Goal: Task Accomplishment & Management: Manage account settings

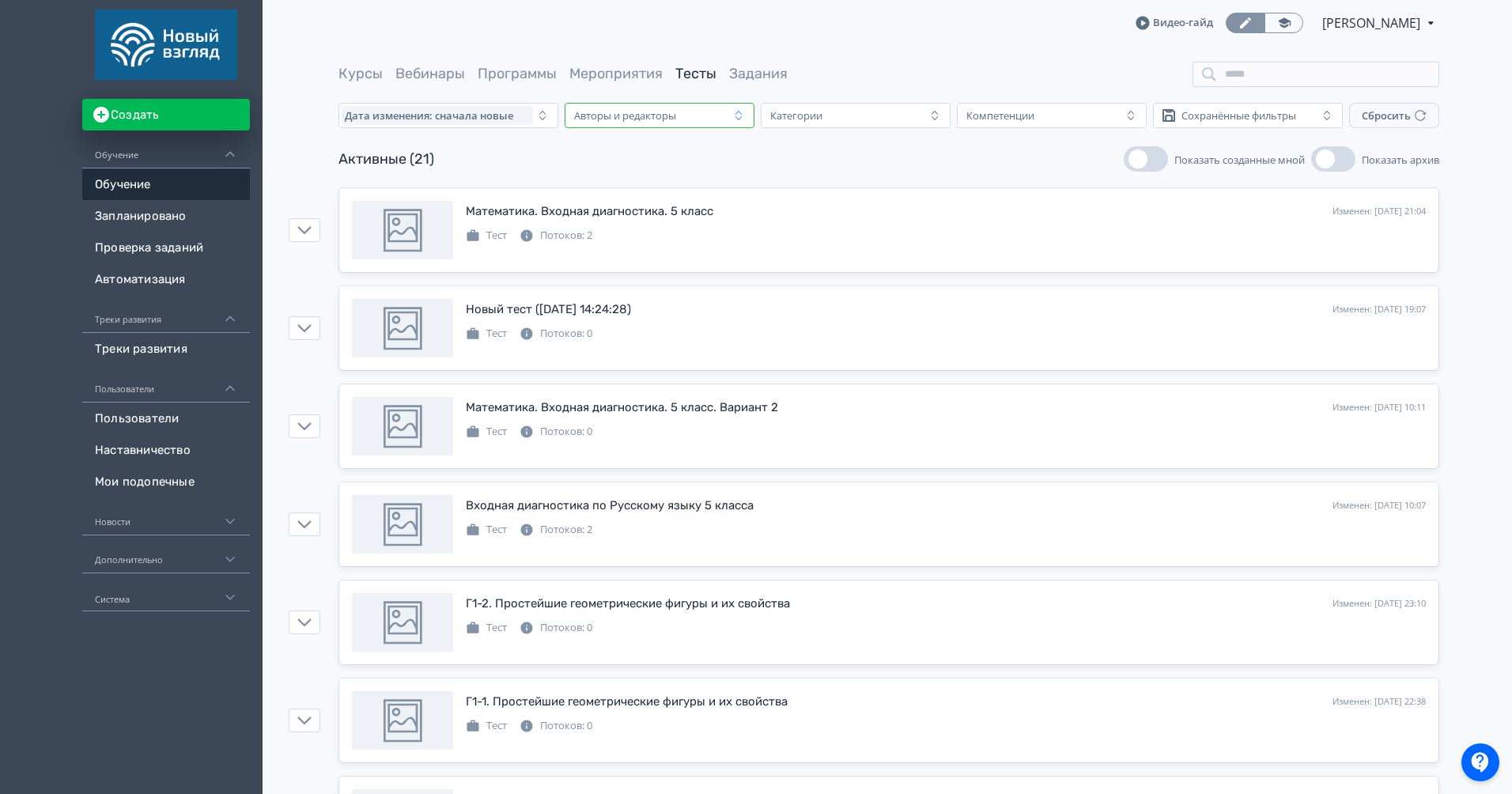
click at [704, 110] on div "Авторы и редакторы" at bounding box center [648, 115] width 161 height 19
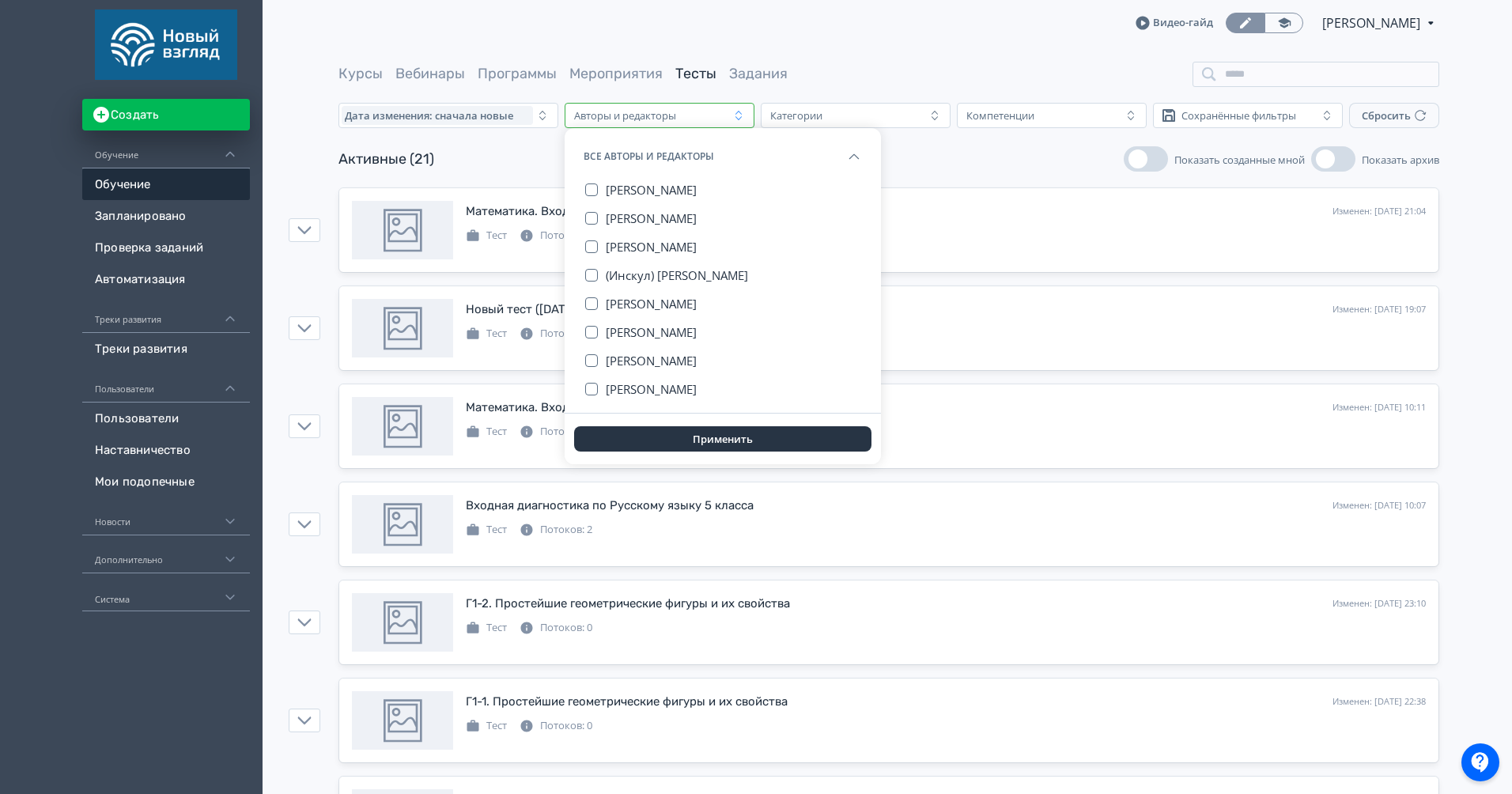
click at [334, 74] on div "Курсы Вебинары Программы Мероприятия Тесты Задания" at bounding box center [889, 74] width 1246 height 25
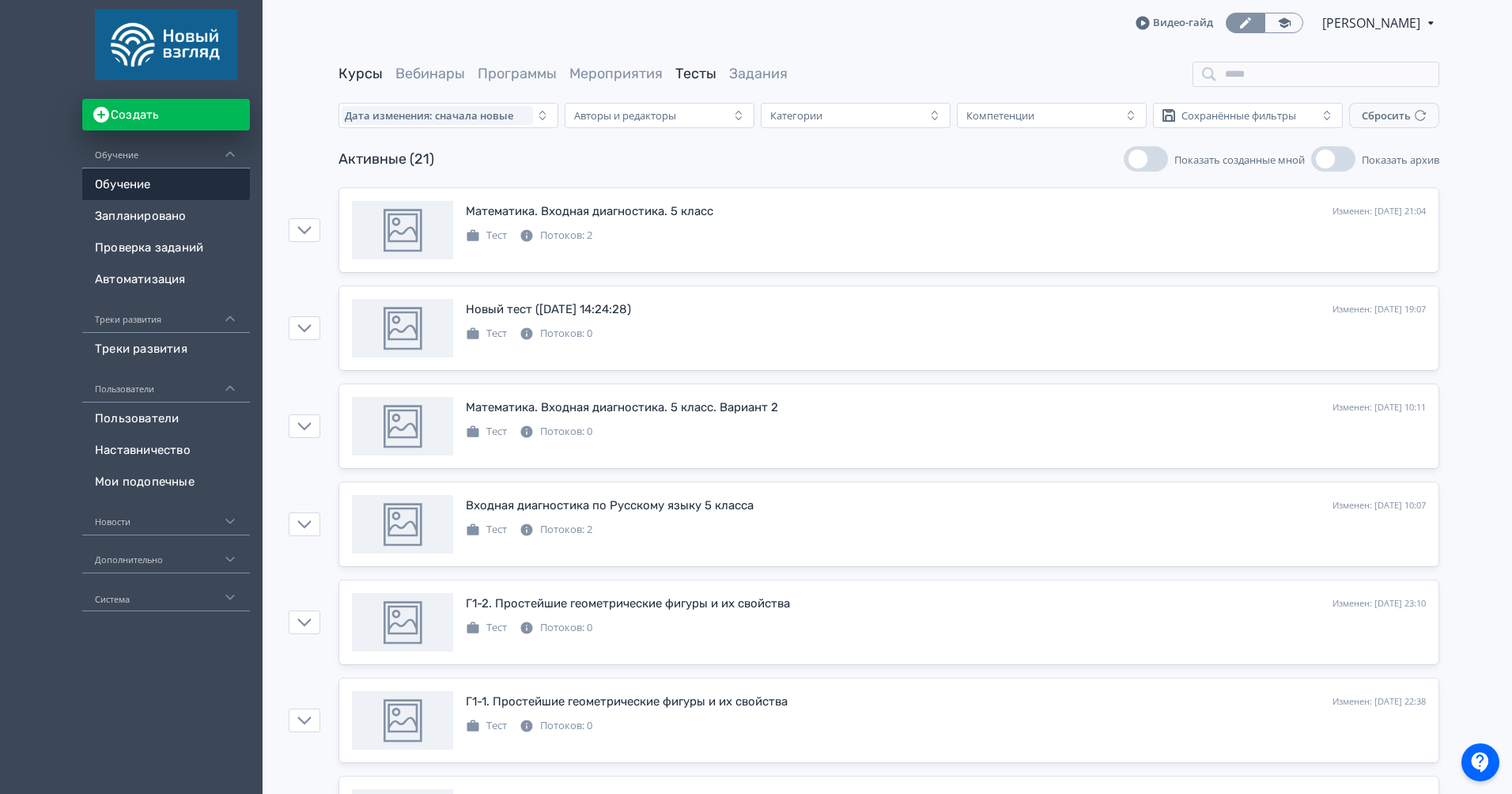
click at [368, 74] on link "Курсы" at bounding box center [360, 73] width 44 height 17
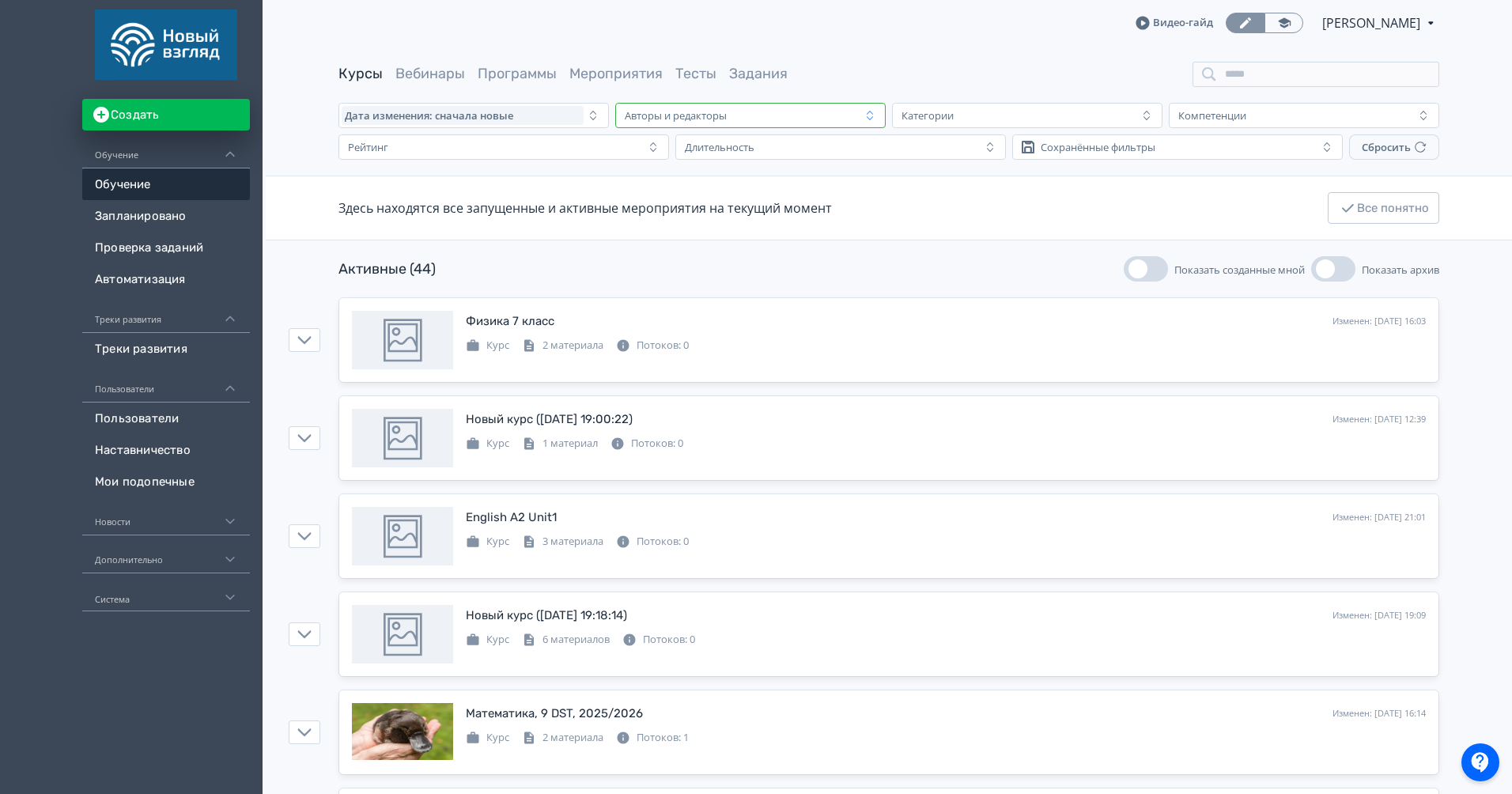
click at [676, 117] on div "Авторы и редакторы" at bounding box center [675, 115] width 102 height 12
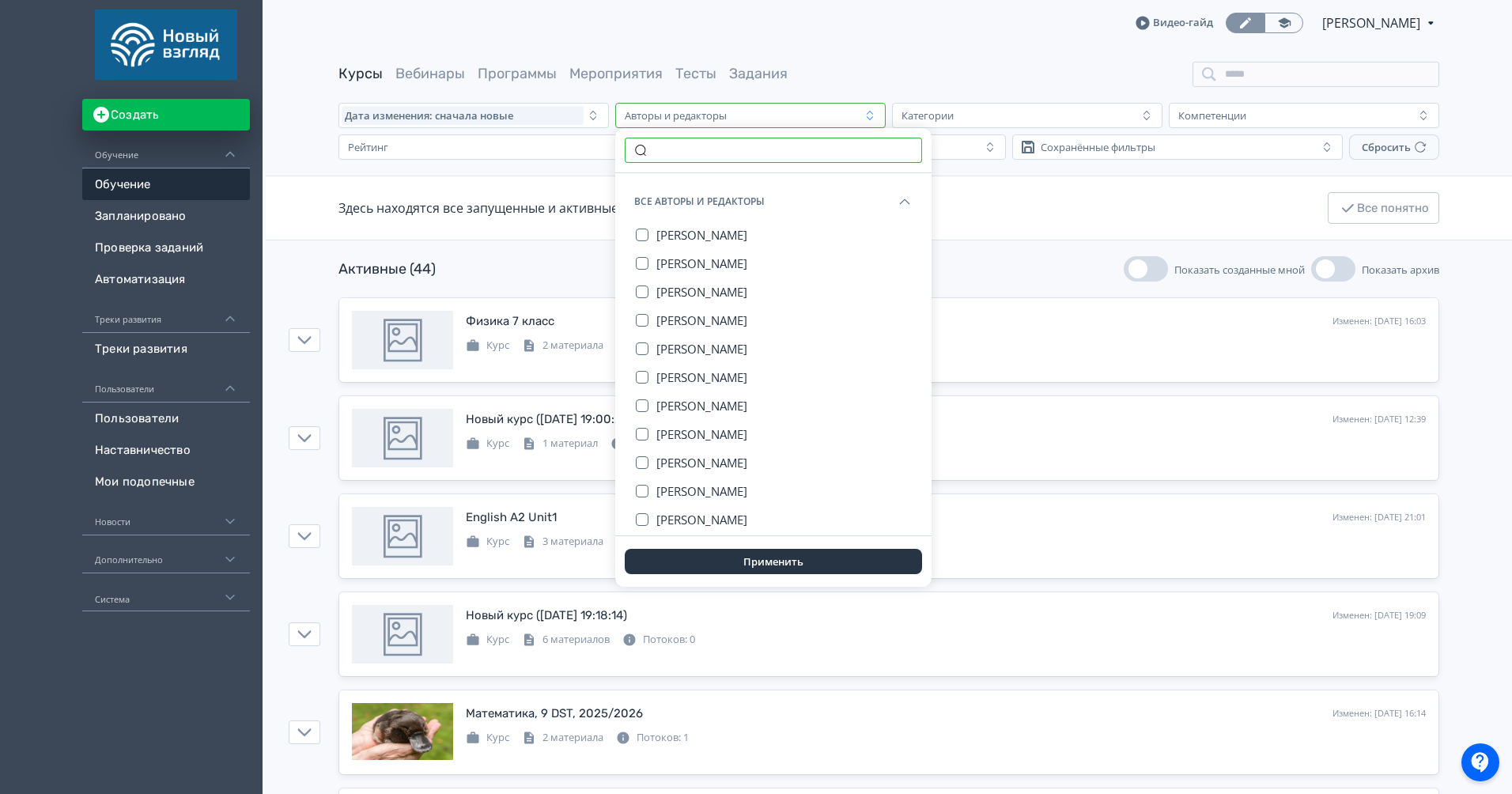
click at [722, 156] on input "text" at bounding box center [773, 150] width 297 height 25
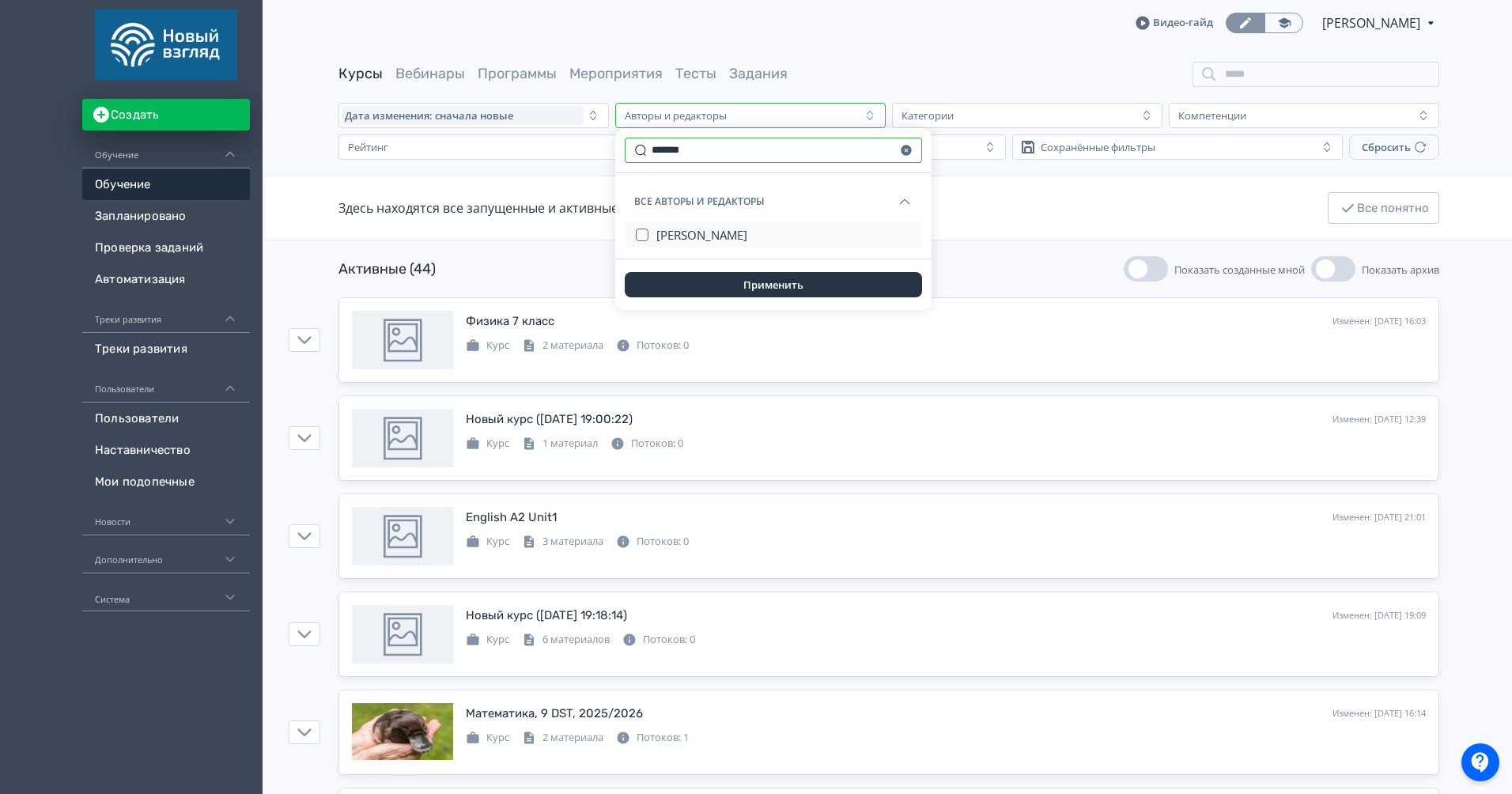
type input "*******"
click at [724, 235] on span "[PERSON_NAME]" at bounding box center [701, 234] width 91 height 16
click at [734, 272] on button "Применить" at bounding box center [773, 284] width 297 height 25
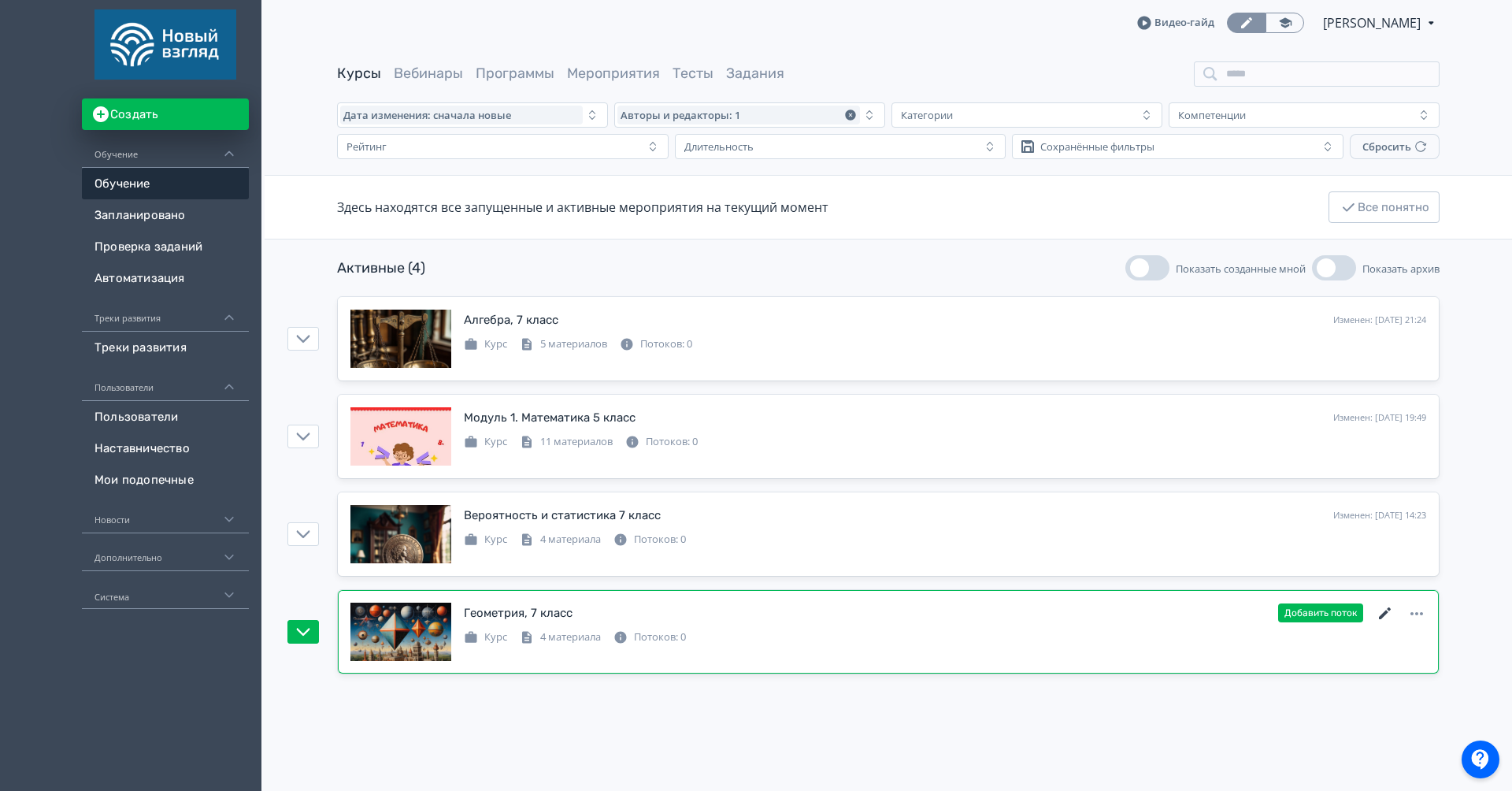
click at [1385, 609] on icon at bounding box center [1385, 613] width 19 height 19
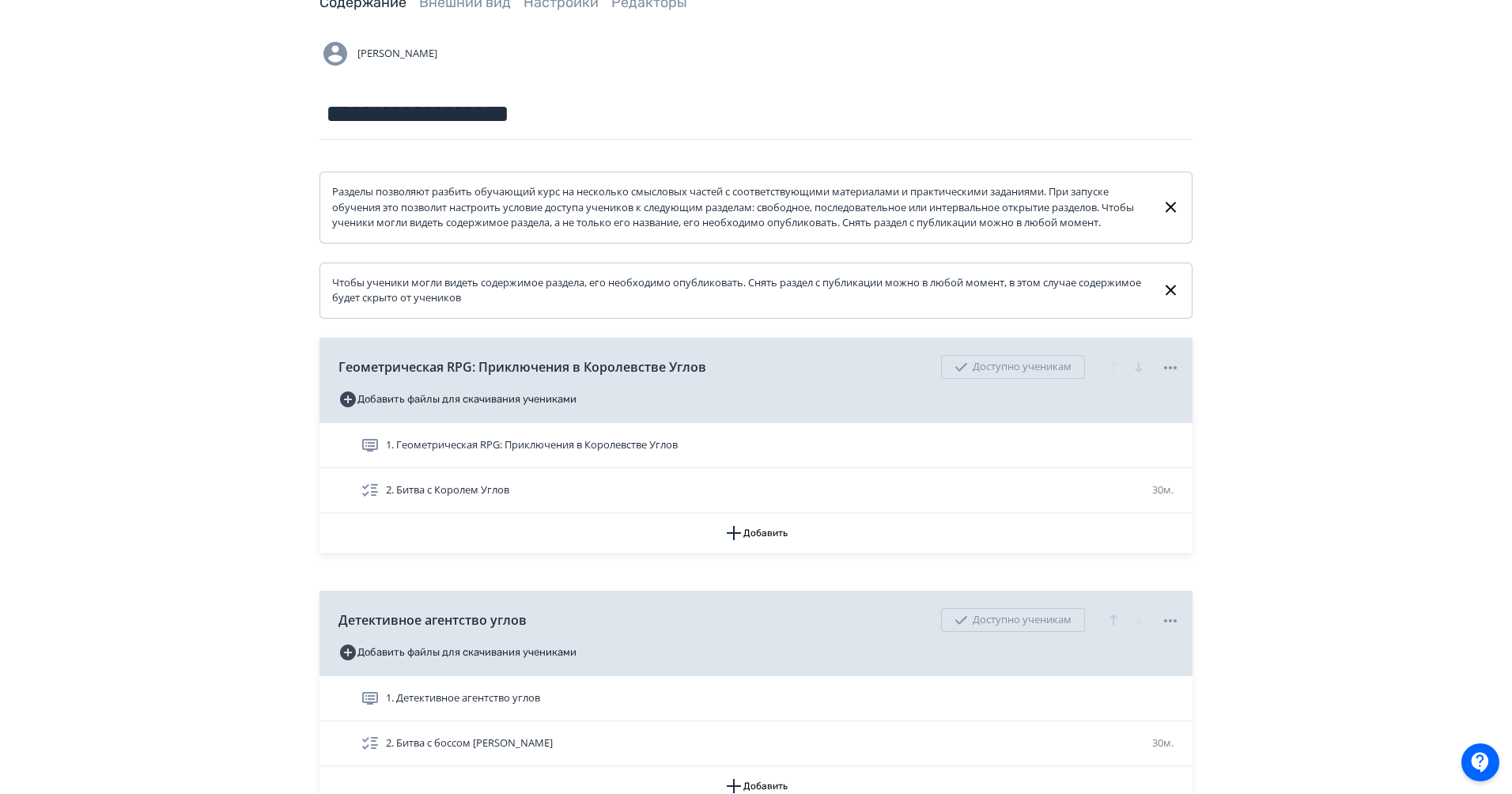
scroll to position [106, 0]
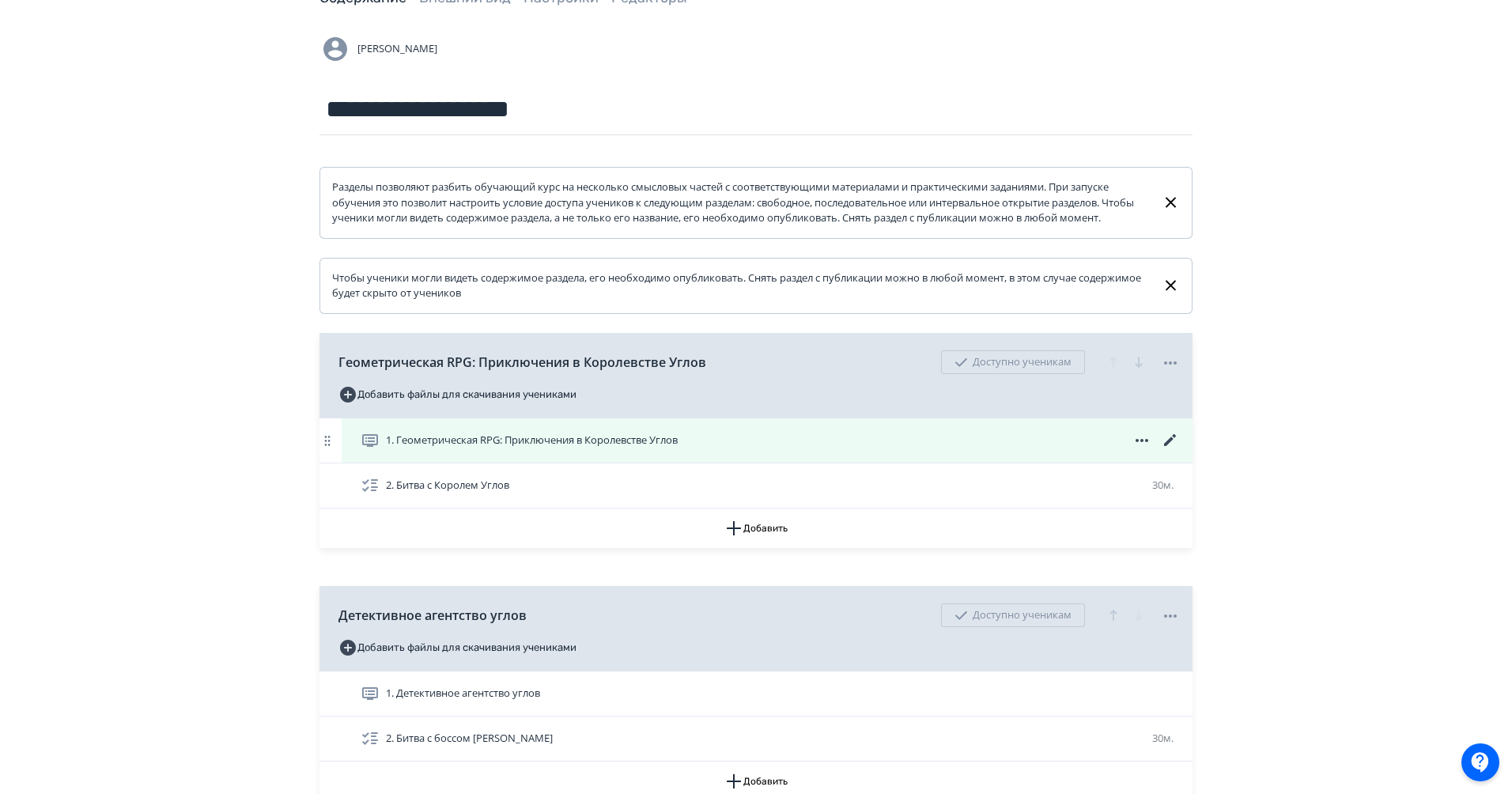
click at [1166, 450] on icon at bounding box center [1170, 440] width 19 height 19
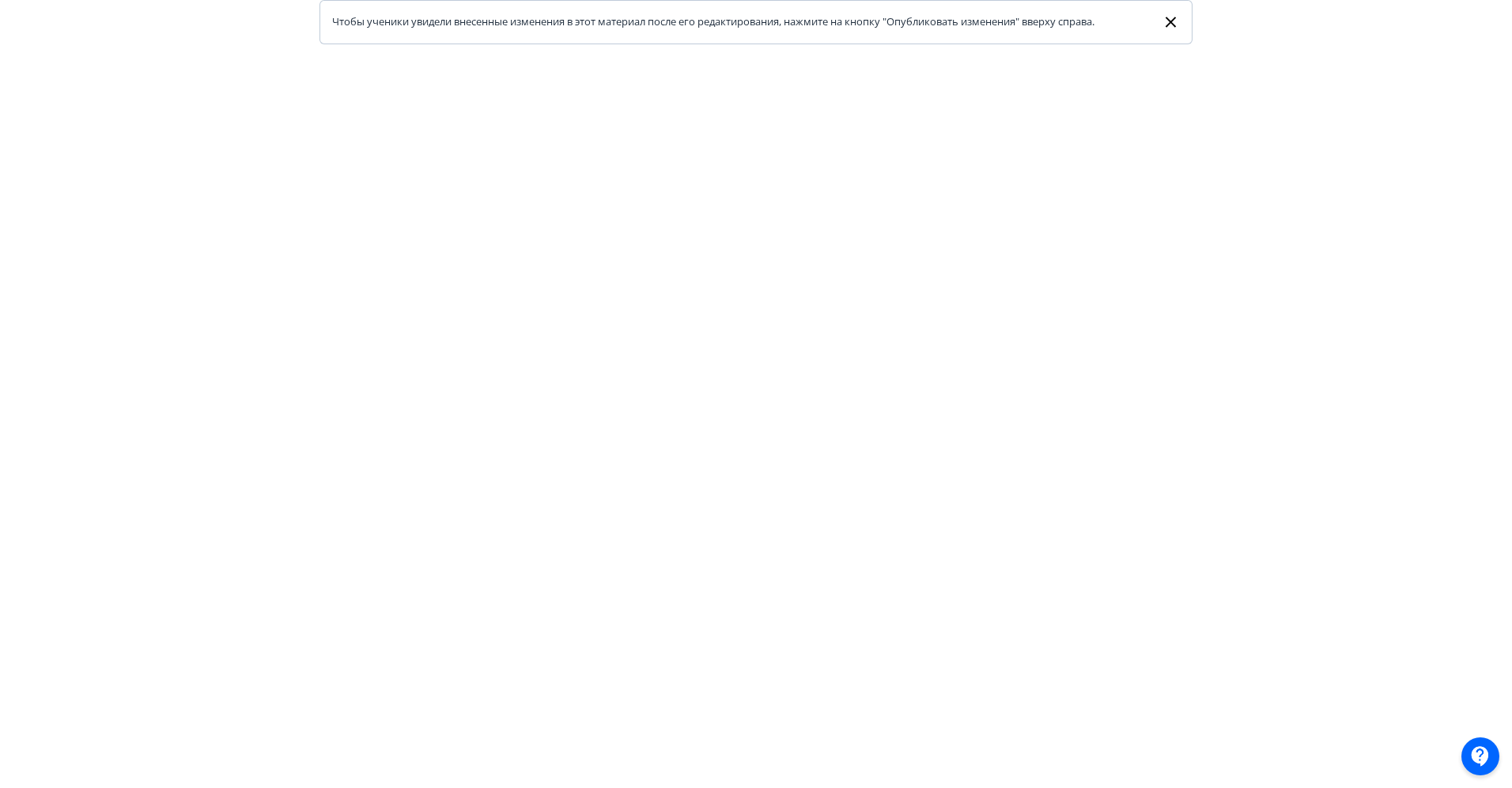
scroll to position [0, 3]
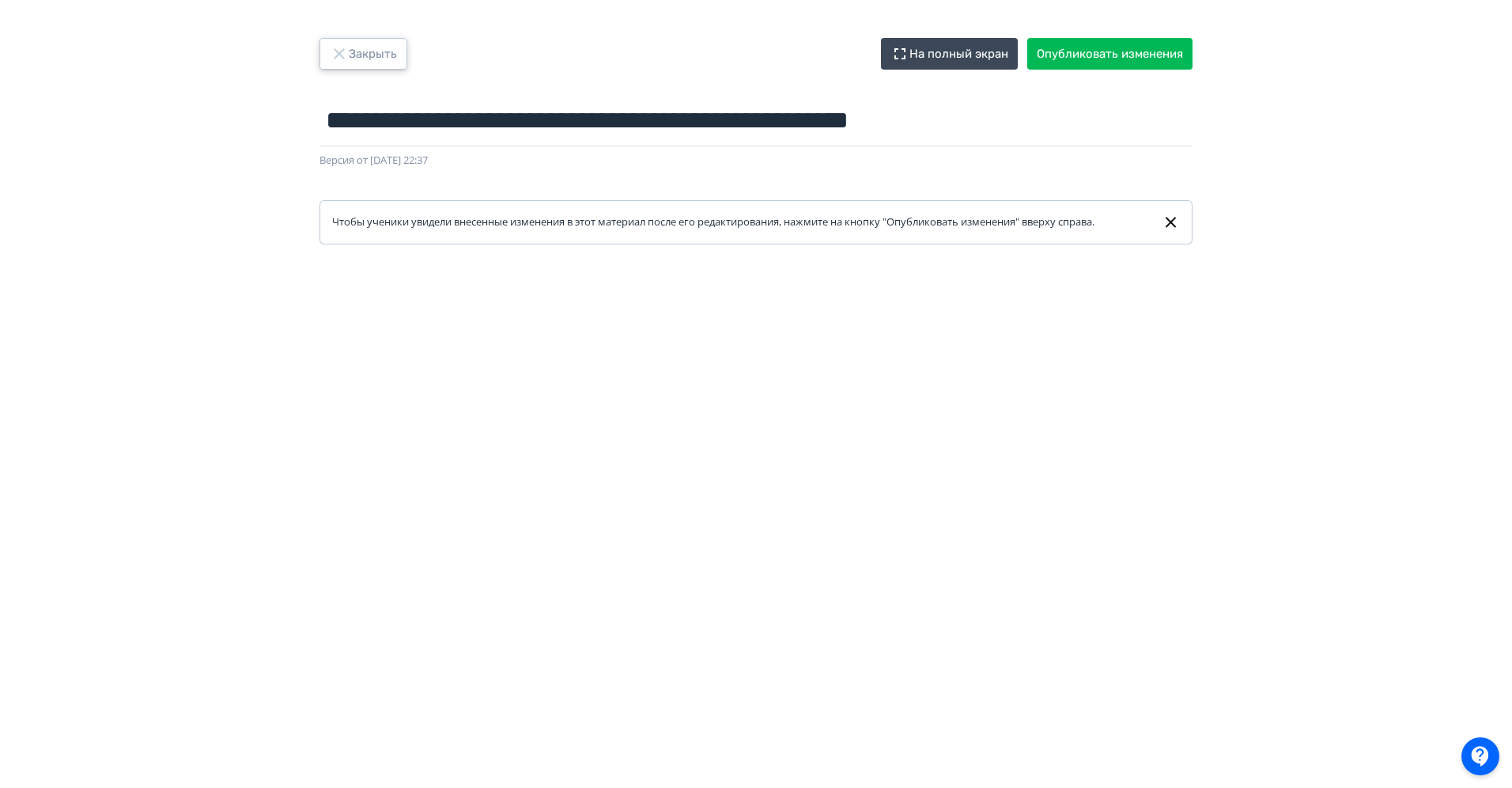
click at [395, 53] on button "Закрыть" at bounding box center [363, 54] width 88 height 32
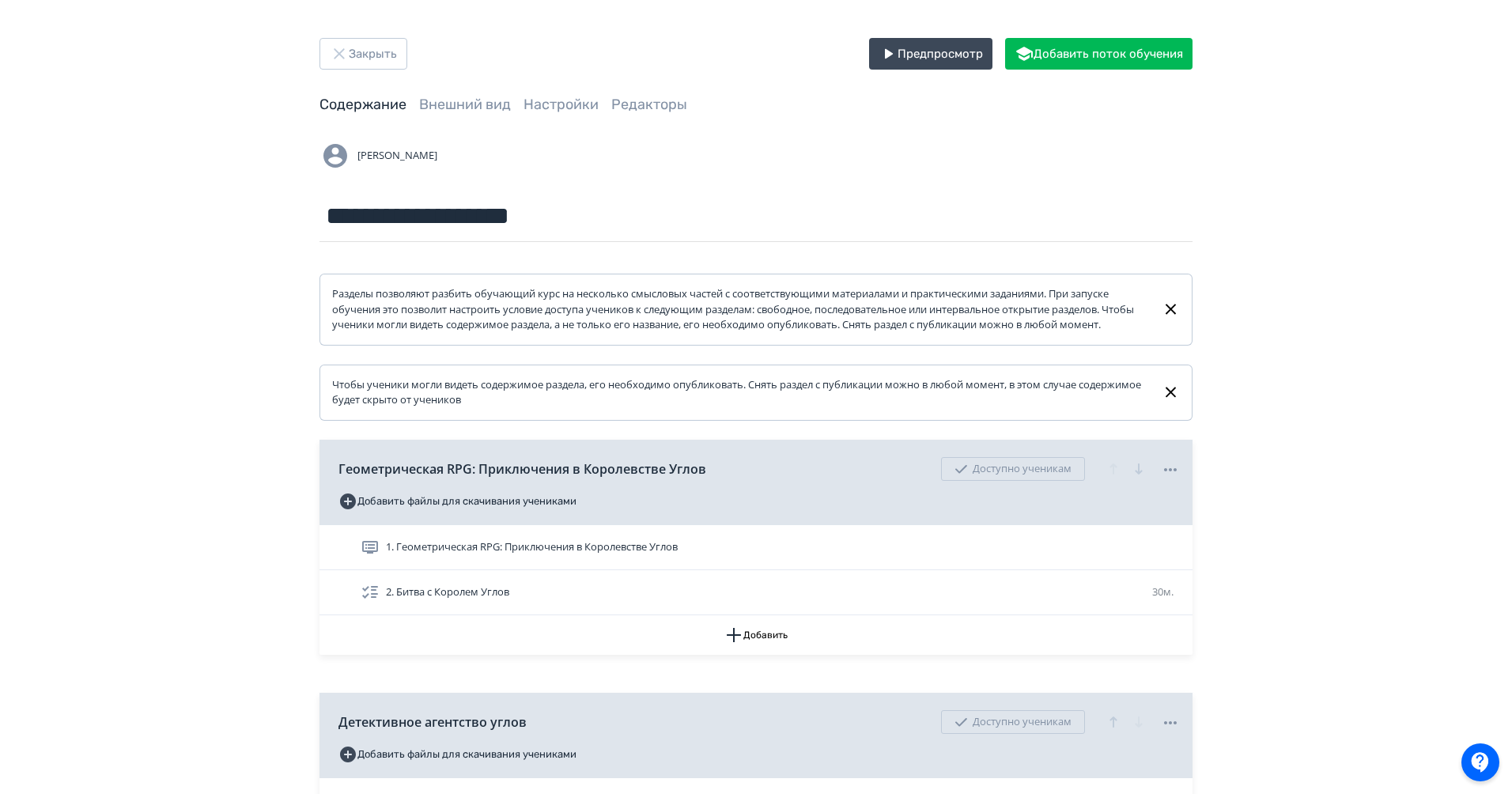
scroll to position [137, 0]
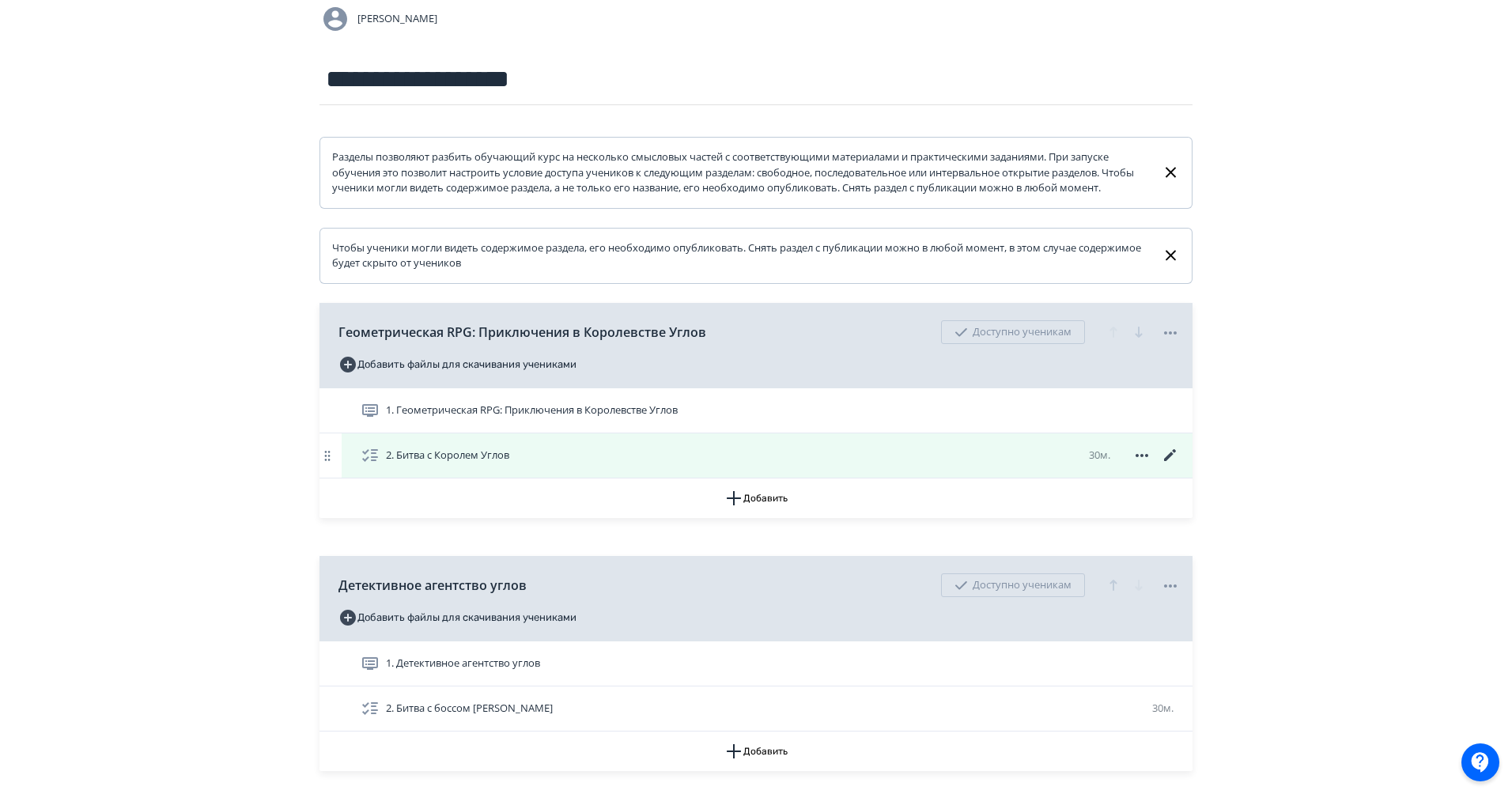
click at [1170, 461] on icon at bounding box center [1170, 455] width 12 height 12
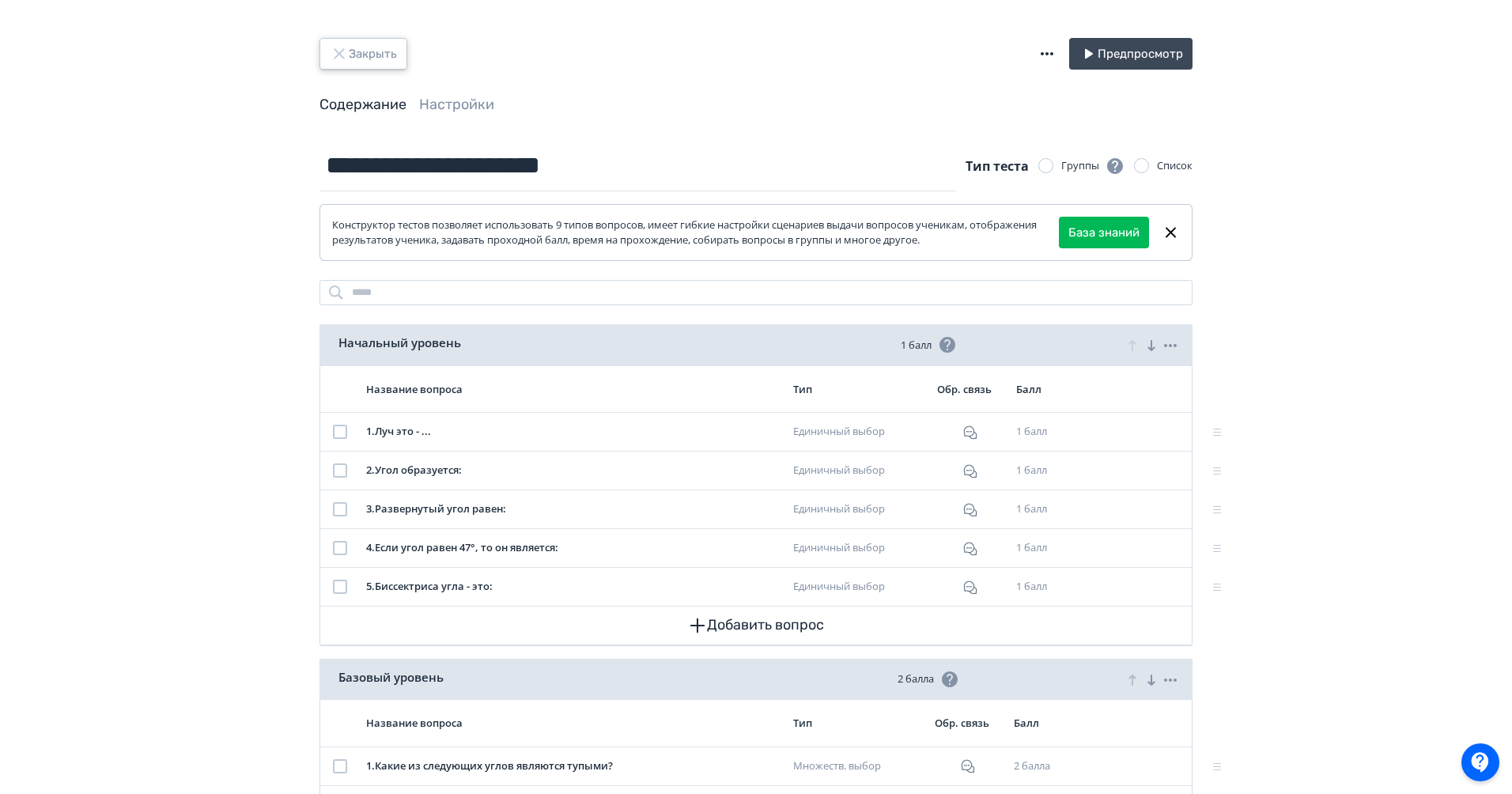
click at [361, 58] on button "Закрыть" at bounding box center [363, 54] width 88 height 32
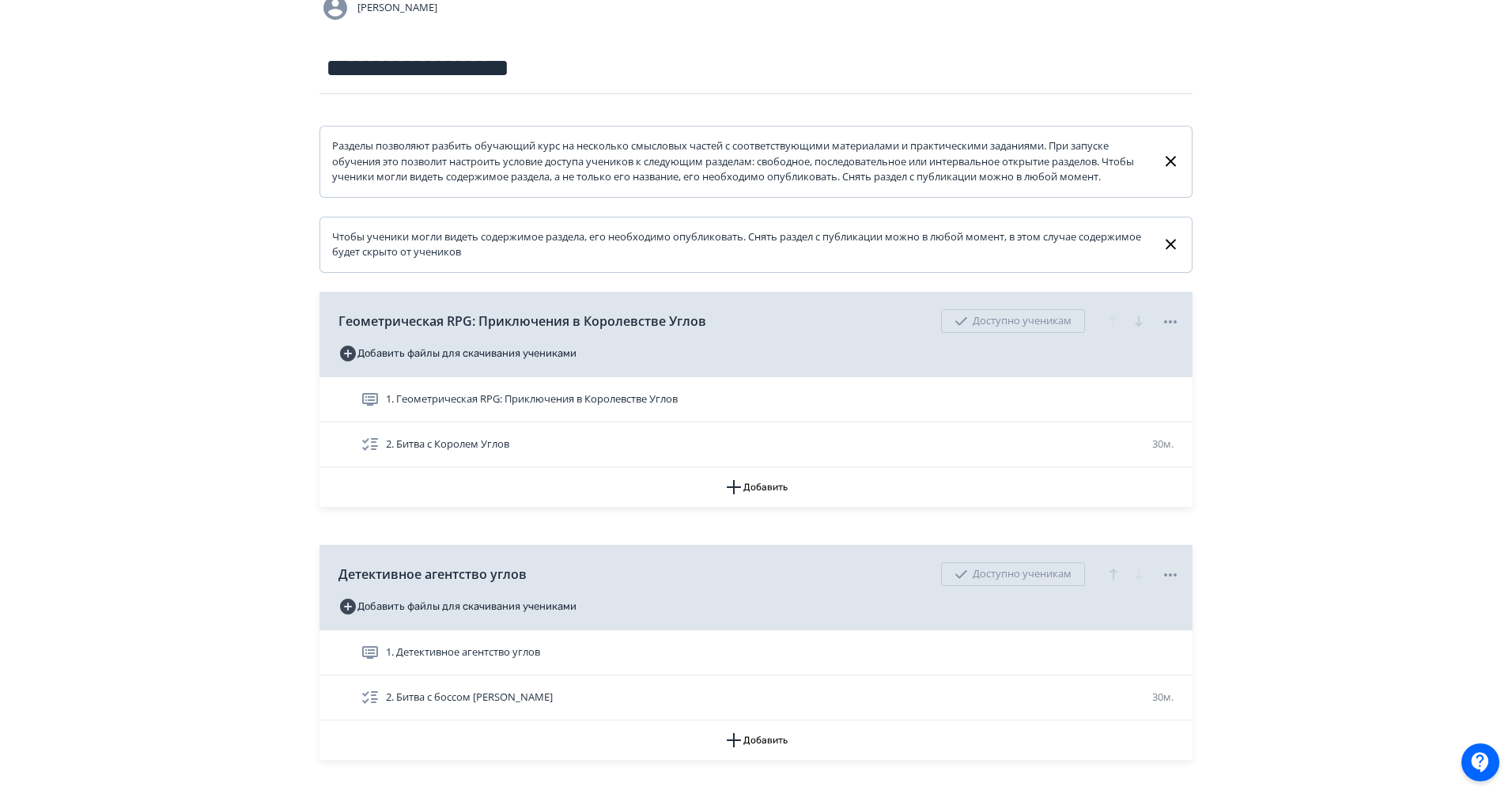
scroll to position [262, 0]
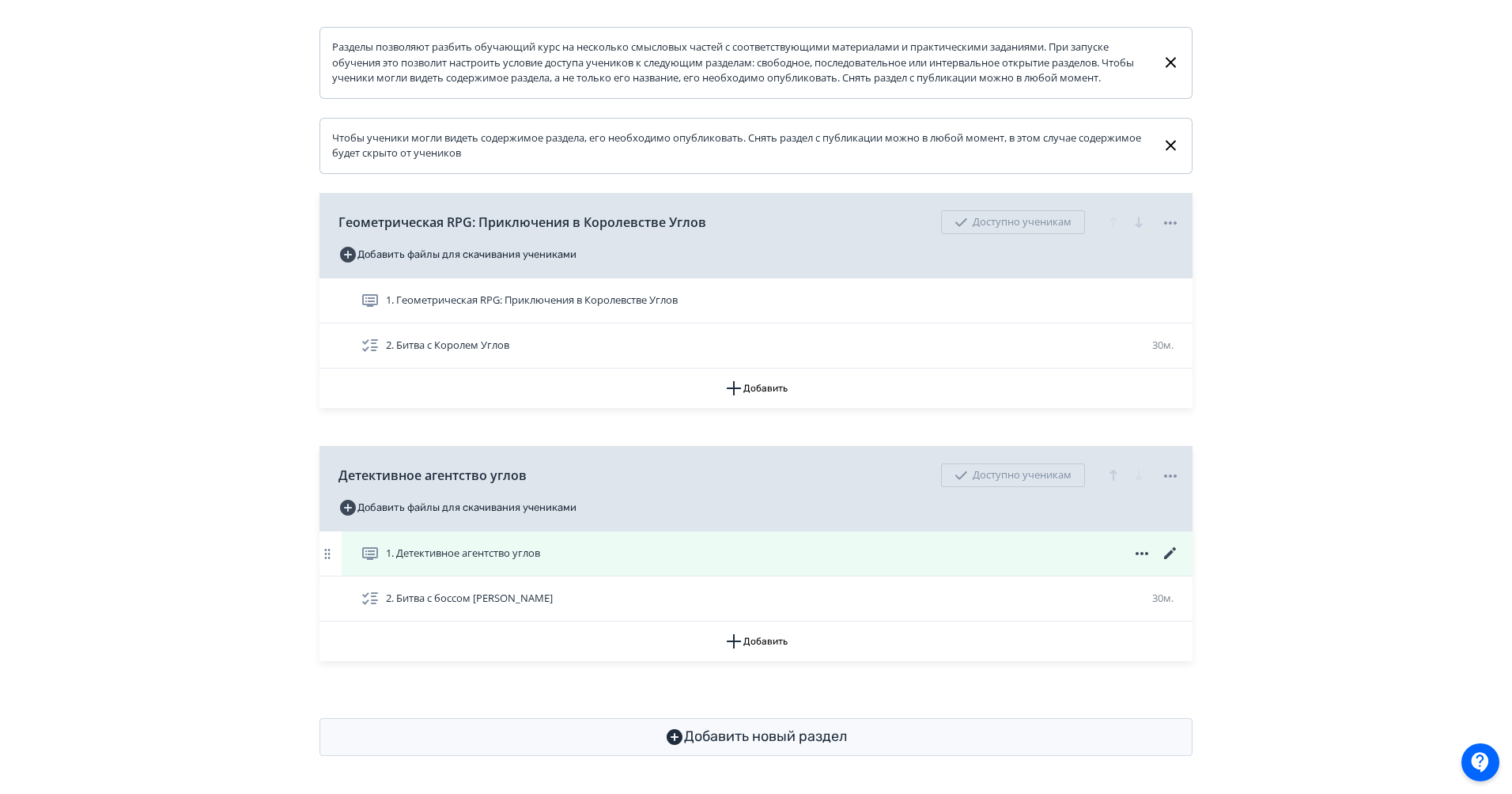
click at [1172, 555] on icon at bounding box center [1170, 553] width 19 height 19
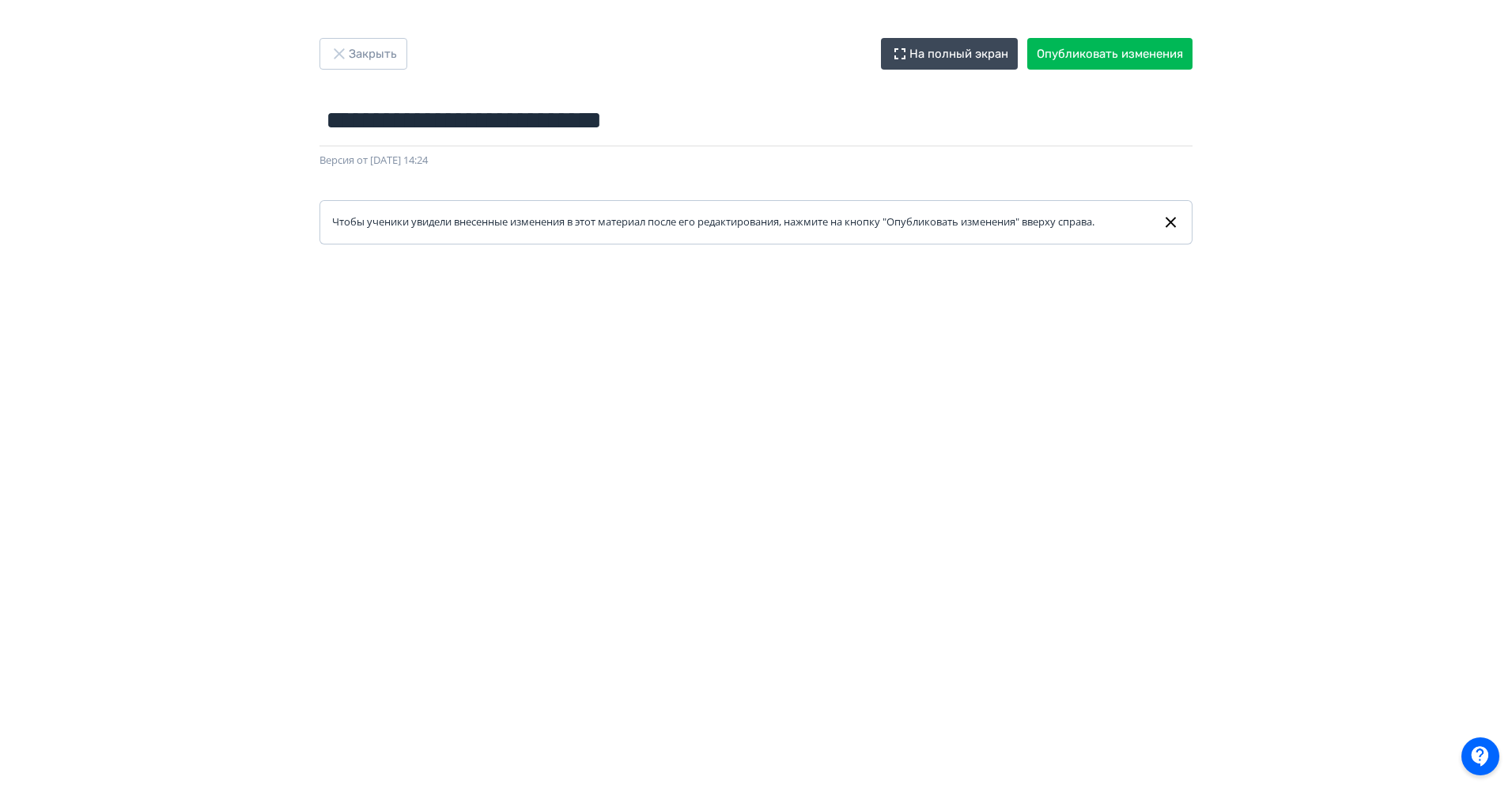
click at [376, 36] on div "**********" at bounding box center [756, 394] width 1512 height 788
click at [376, 58] on button "Закрыть" at bounding box center [363, 54] width 88 height 32
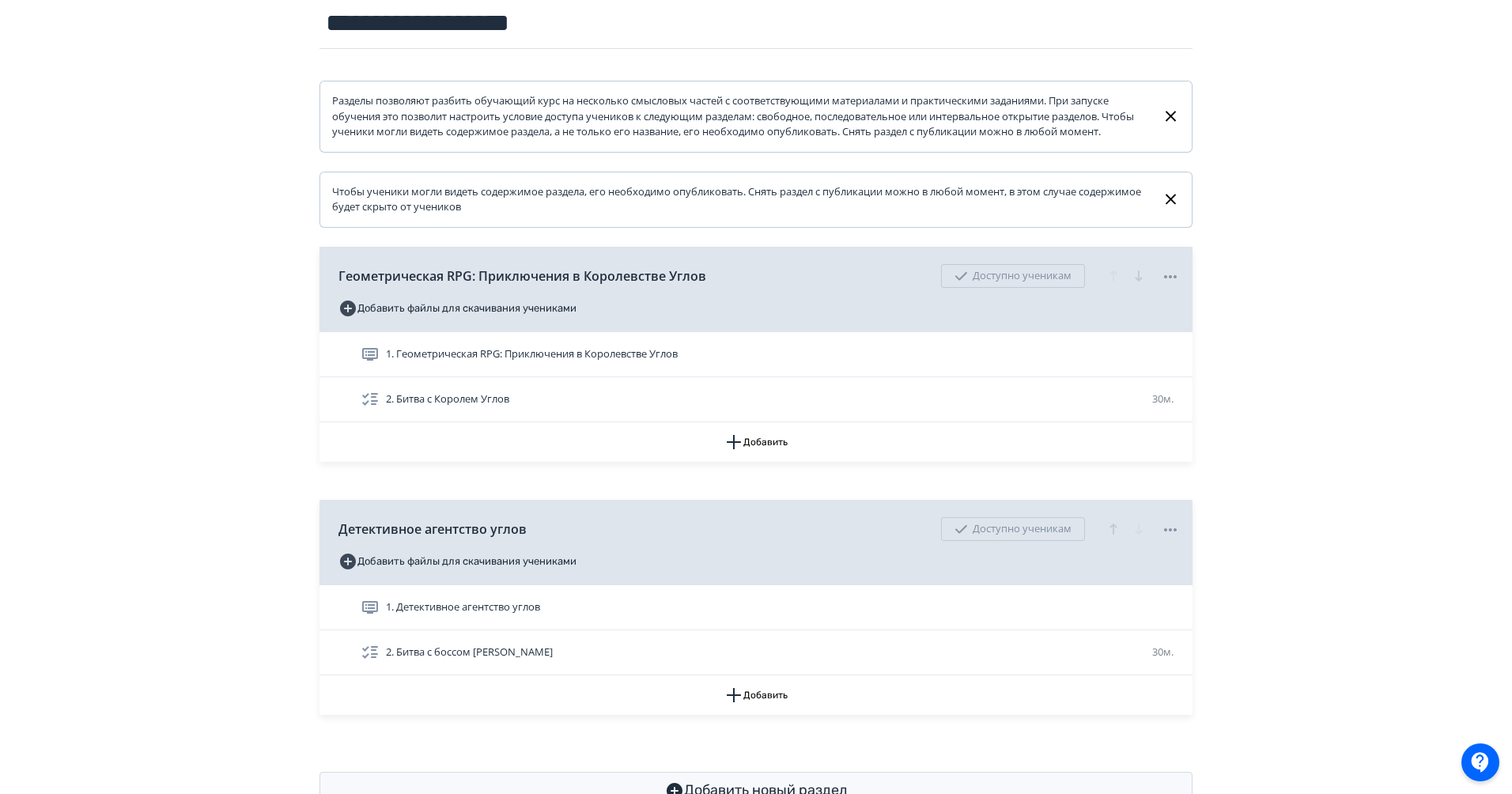
scroll to position [262, 0]
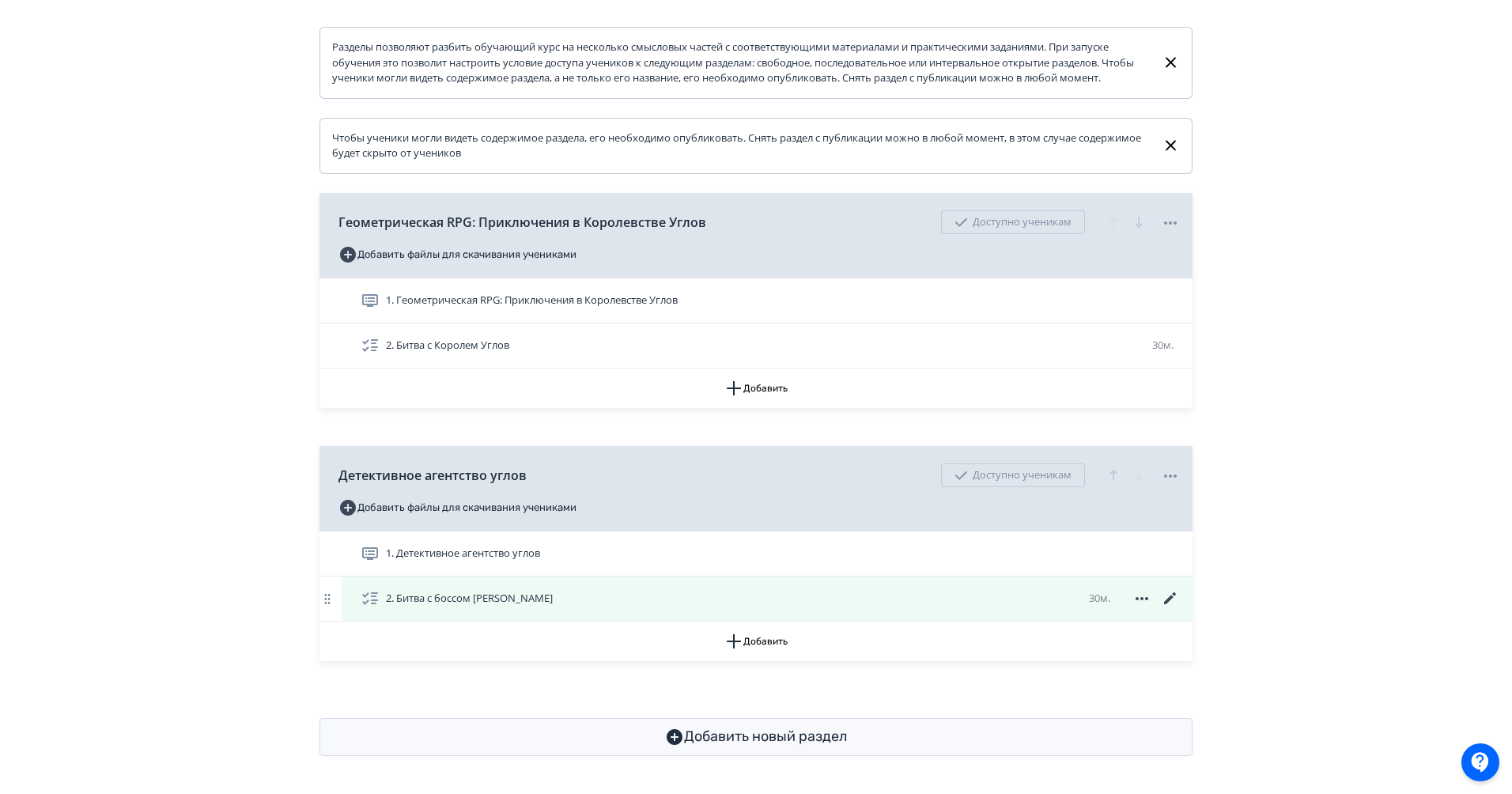
click at [1169, 598] on icon at bounding box center [1170, 598] width 12 height 12
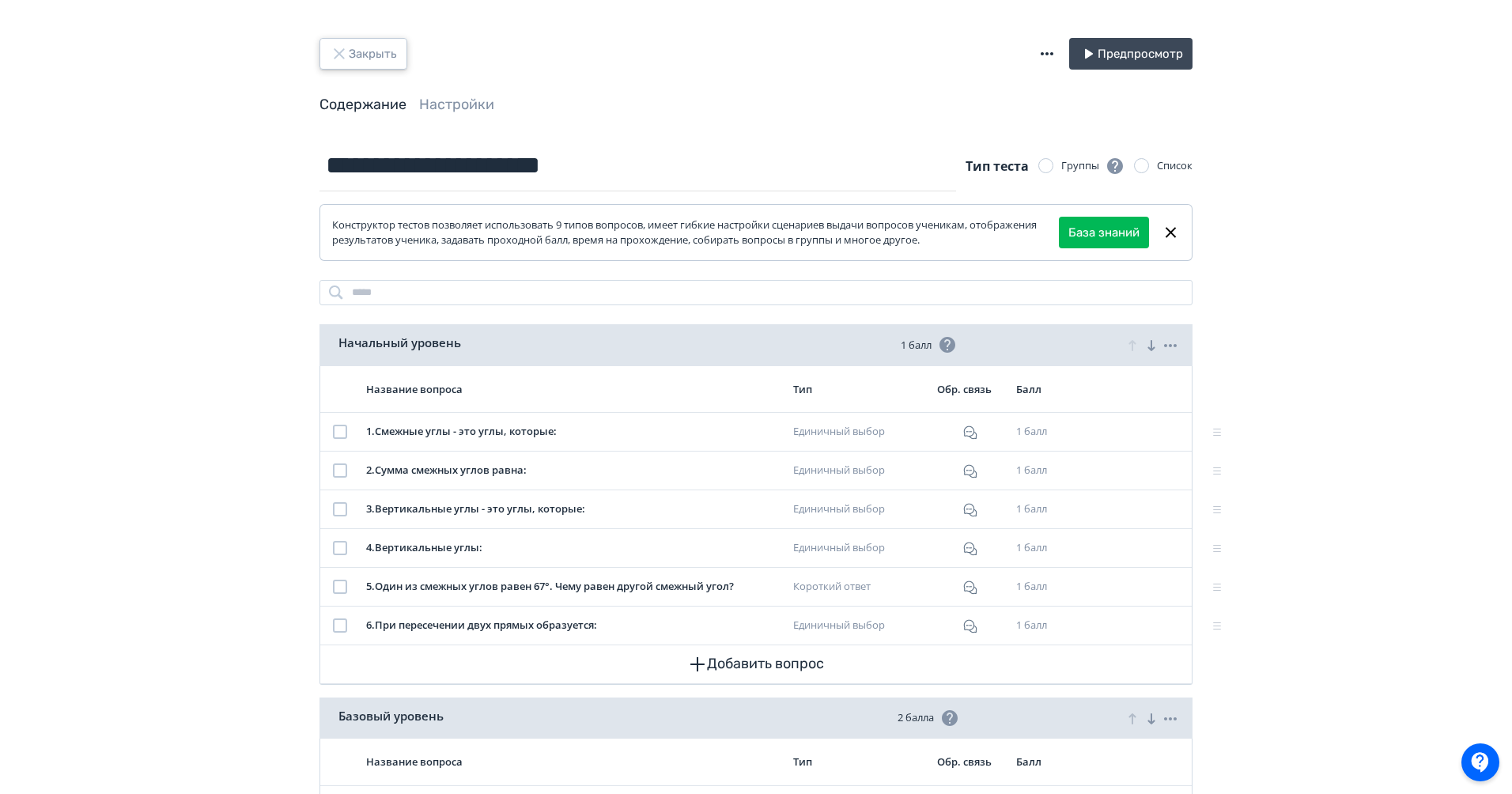
click at [376, 56] on button "Закрыть" at bounding box center [363, 54] width 88 height 32
